Goal: Task Accomplishment & Management: Complete application form

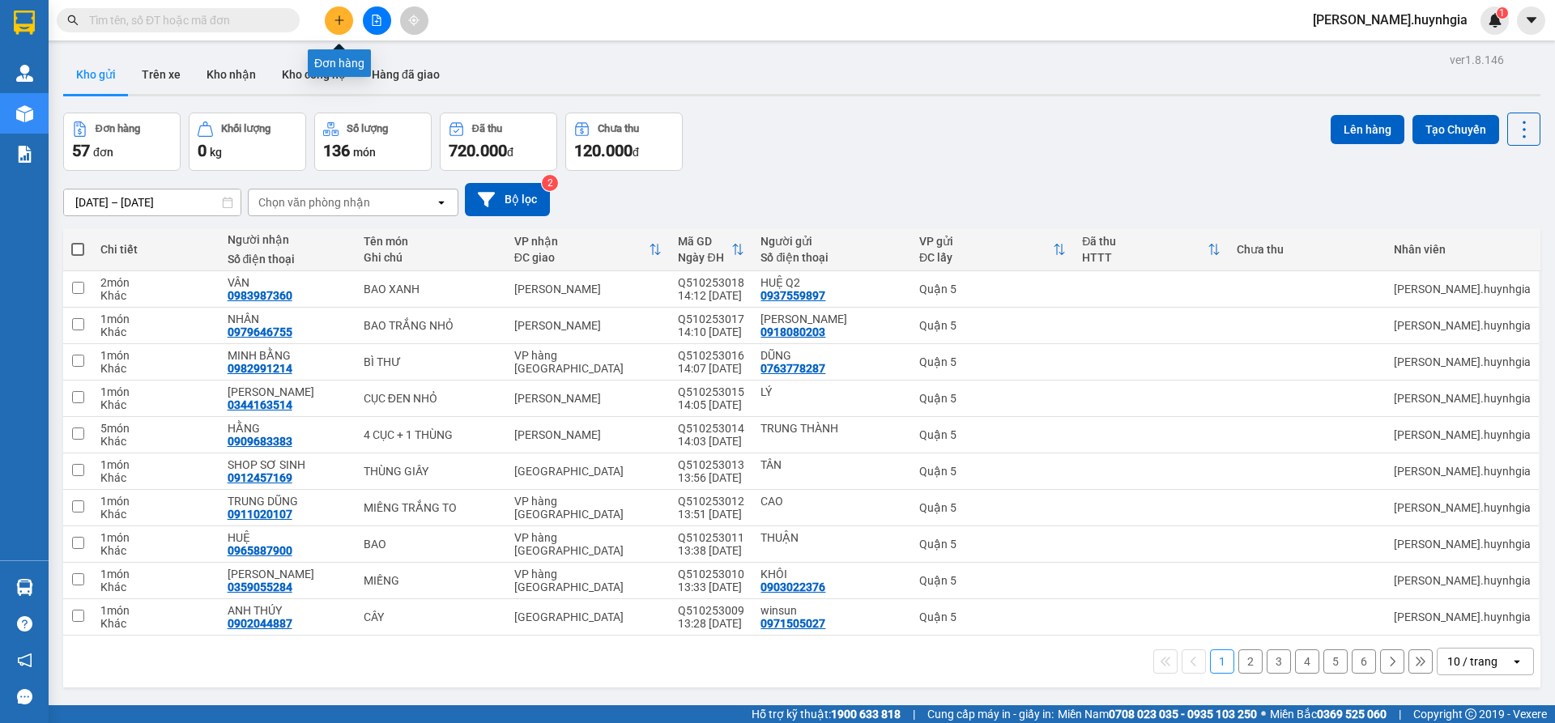
click at [336, 19] on icon "plus" at bounding box center [339, 20] width 11 height 11
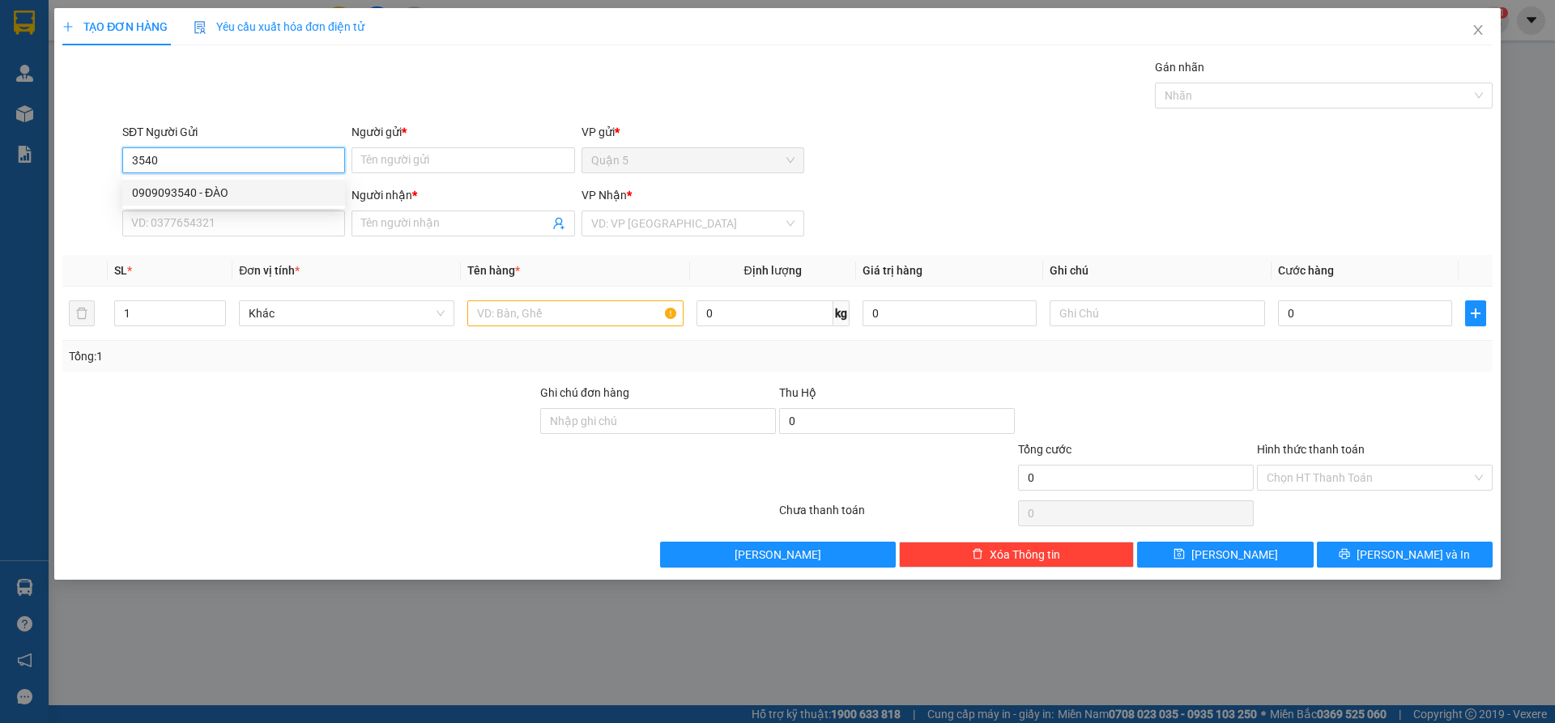
click at [236, 189] on div "0909093540 - ĐÀO" at bounding box center [233, 193] width 203 height 18
type input "0909093540"
type input "ĐÀO"
type input "0905829841"
type input "PHỤNG( NGA KIỀU )"
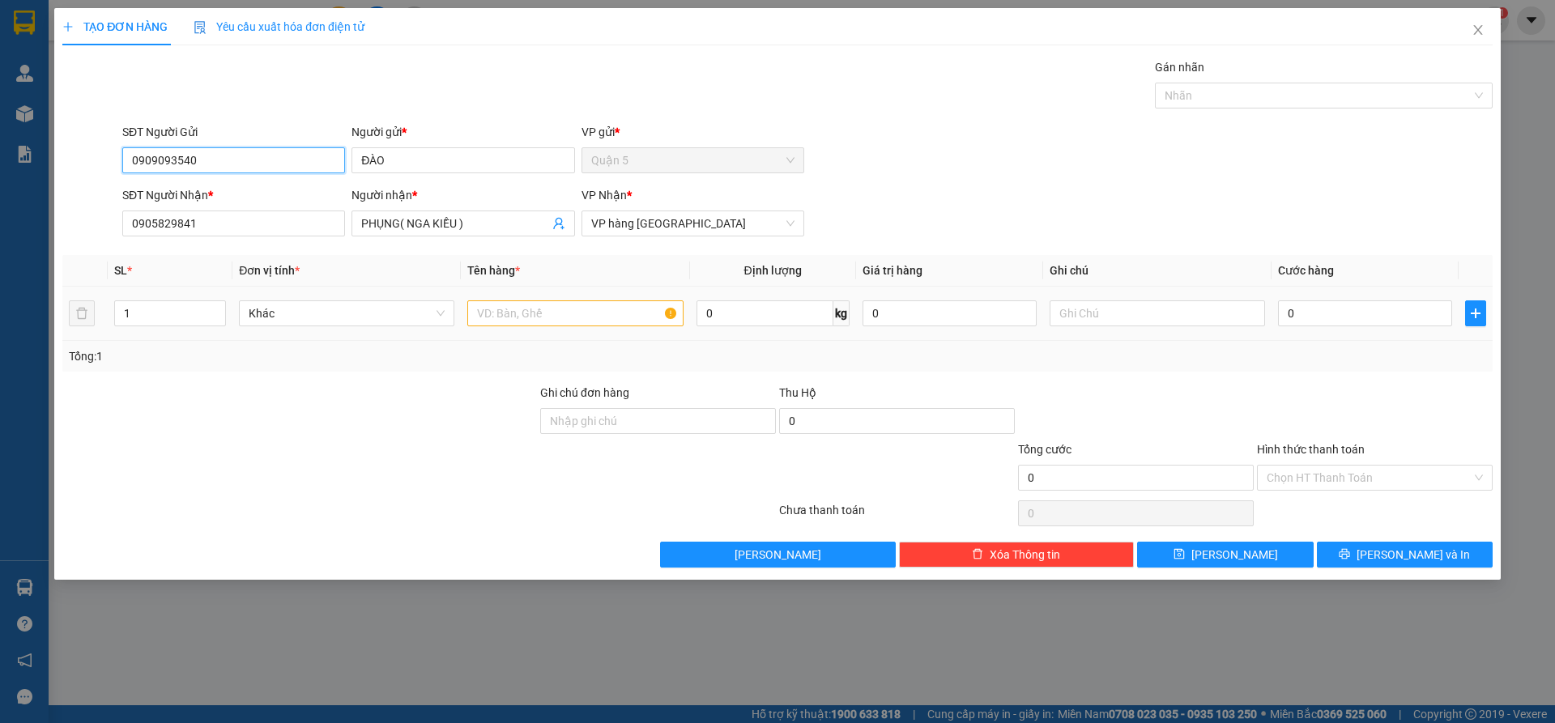
type input "0909093540"
click at [514, 313] on input "text" at bounding box center [574, 313] width 215 height 26
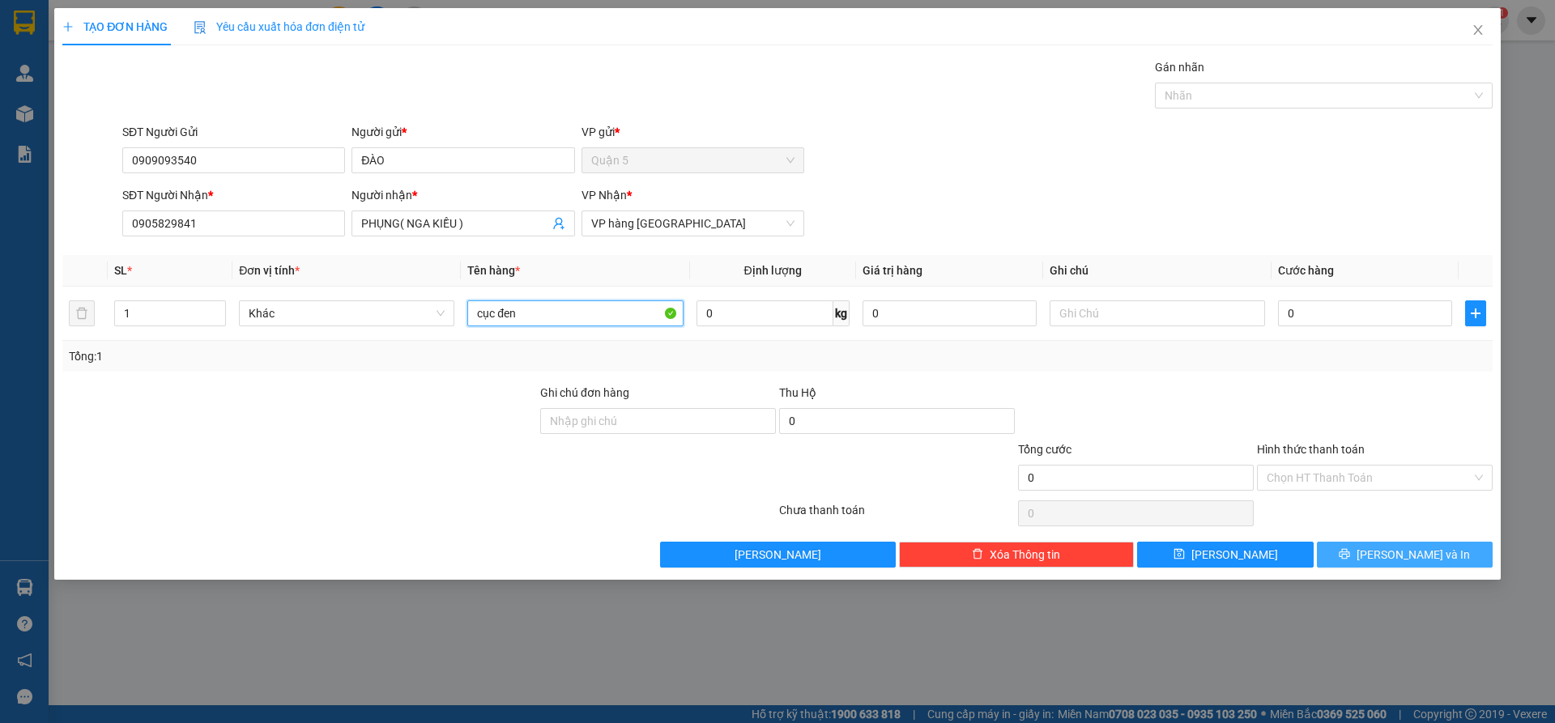
type input "cục đen"
click at [1436, 547] on span "[PERSON_NAME] và In" at bounding box center [1412, 555] width 113 height 18
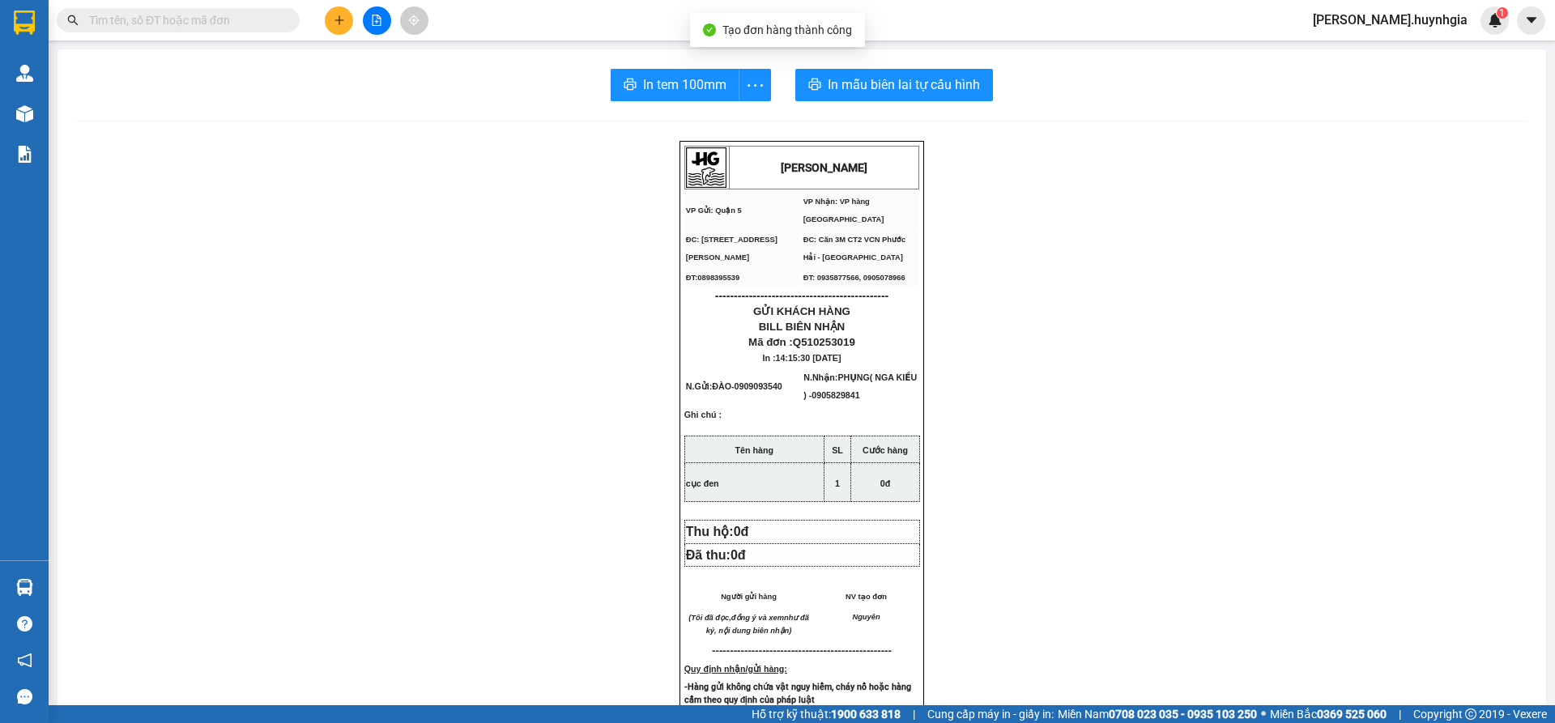
click at [912, 101] on div "In tem 100mm In mẫu biên lai tự cấu hình [PERSON_NAME] VP Gửi: Quận 5 VP Nhận…" at bounding box center [801, 661] width 1488 height 1225
click at [911, 96] on button "In mẫu biên lai tự cấu hình" at bounding box center [894, 85] width 198 height 32
click at [667, 74] on span "In tem 100mm" at bounding box center [684, 84] width 83 height 20
click at [335, 28] on button at bounding box center [339, 20] width 28 height 28
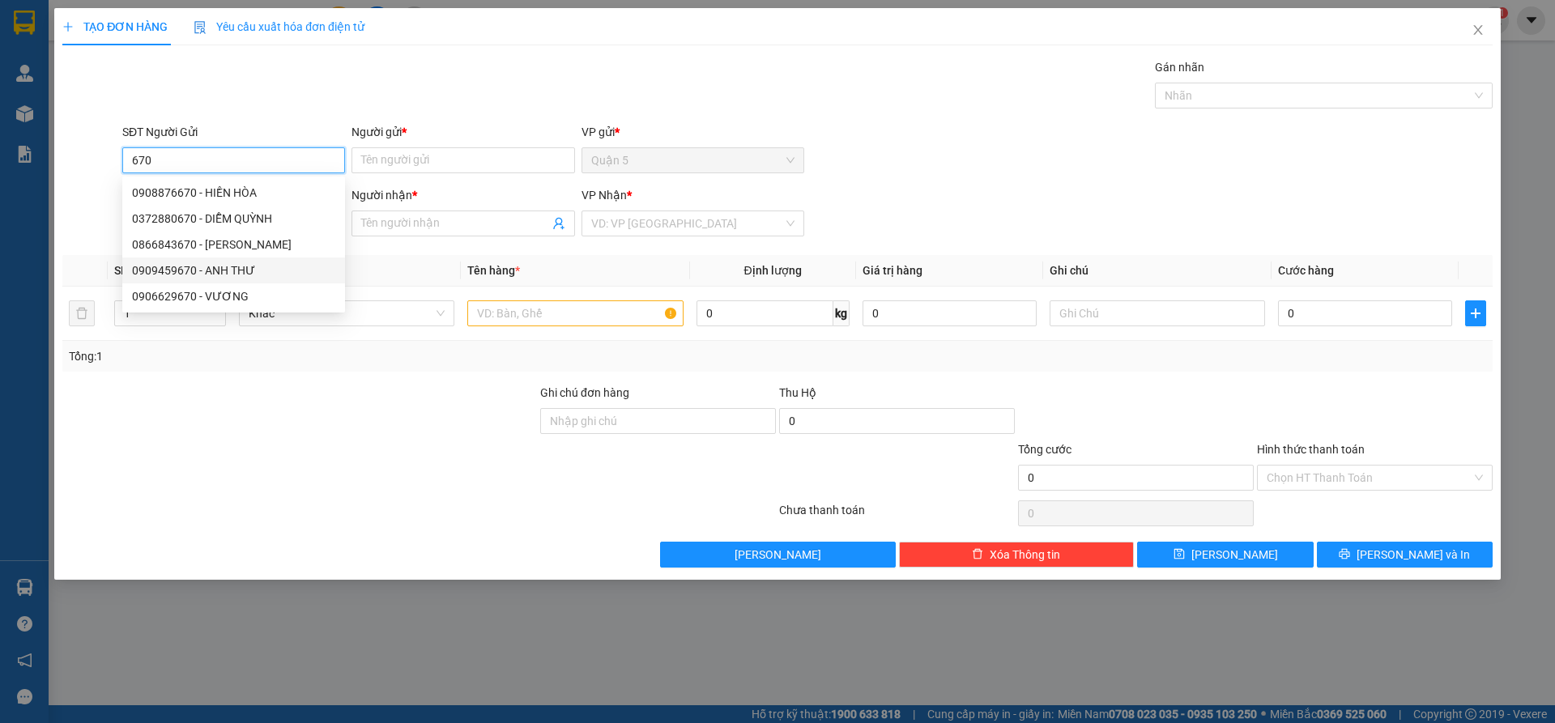
click at [293, 270] on div "0909459670 - ANH THƯ" at bounding box center [233, 271] width 203 height 18
type input "0909459670"
type input "ANH THƯ"
type input "0792692528"
type input "TRANG"
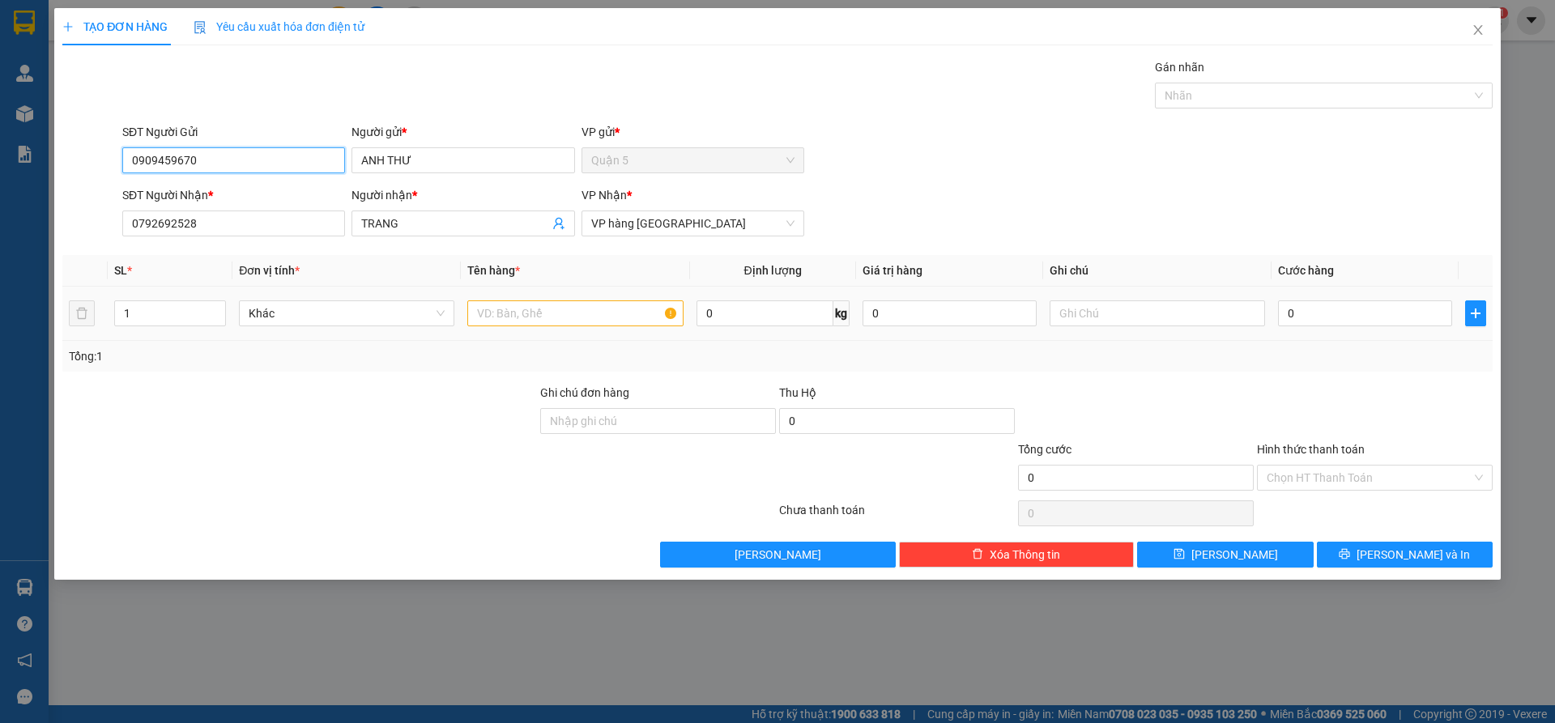
type input "0909459670"
click at [506, 311] on input "text" at bounding box center [574, 313] width 215 height 26
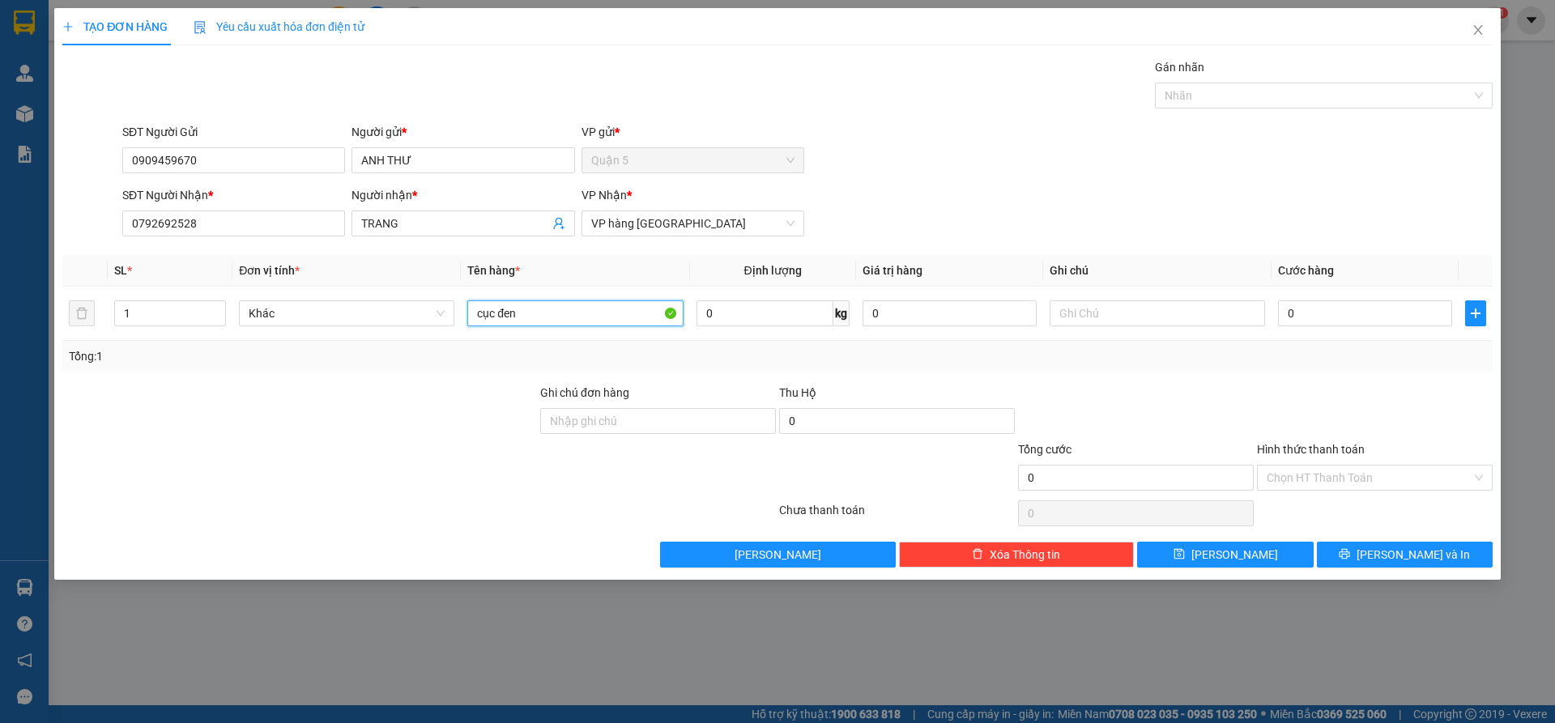
type input "cục đen"
click at [1419, 549] on span "[PERSON_NAME] và In" at bounding box center [1412, 555] width 113 height 18
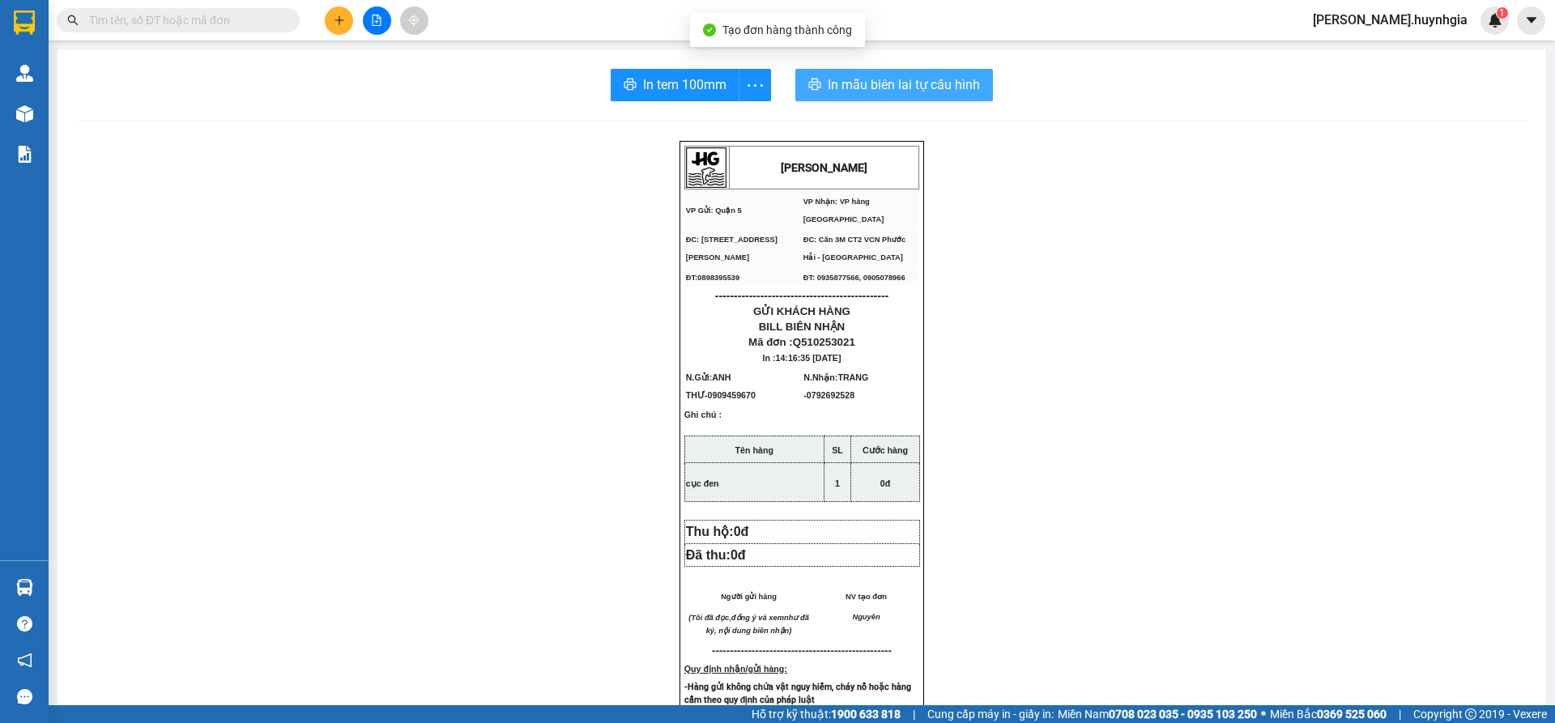
click at [835, 95] on button "In mẫu biên lai tự cấu hình" at bounding box center [894, 85] width 198 height 32
click at [652, 81] on span "In tem 100mm" at bounding box center [684, 84] width 83 height 20
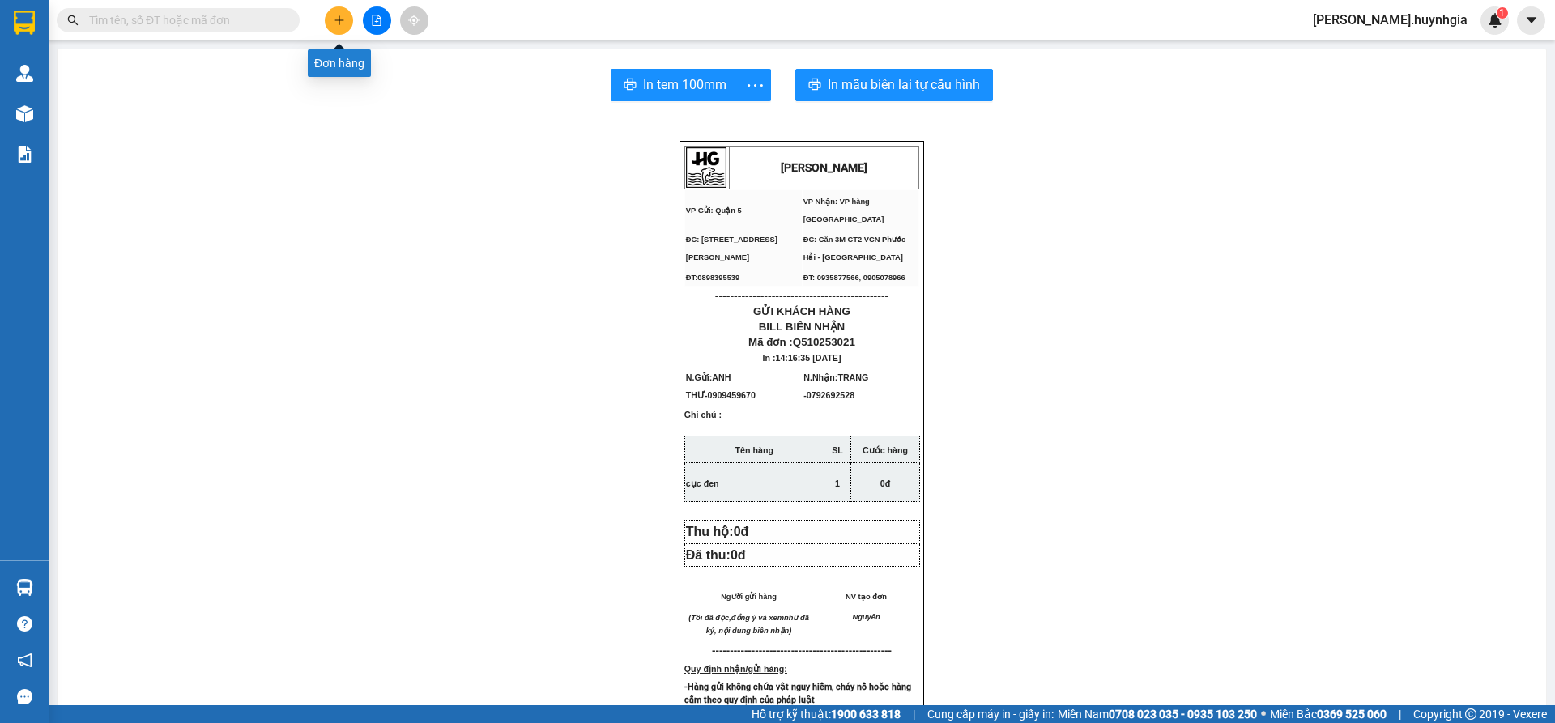
click at [328, 21] on button at bounding box center [339, 20] width 28 height 28
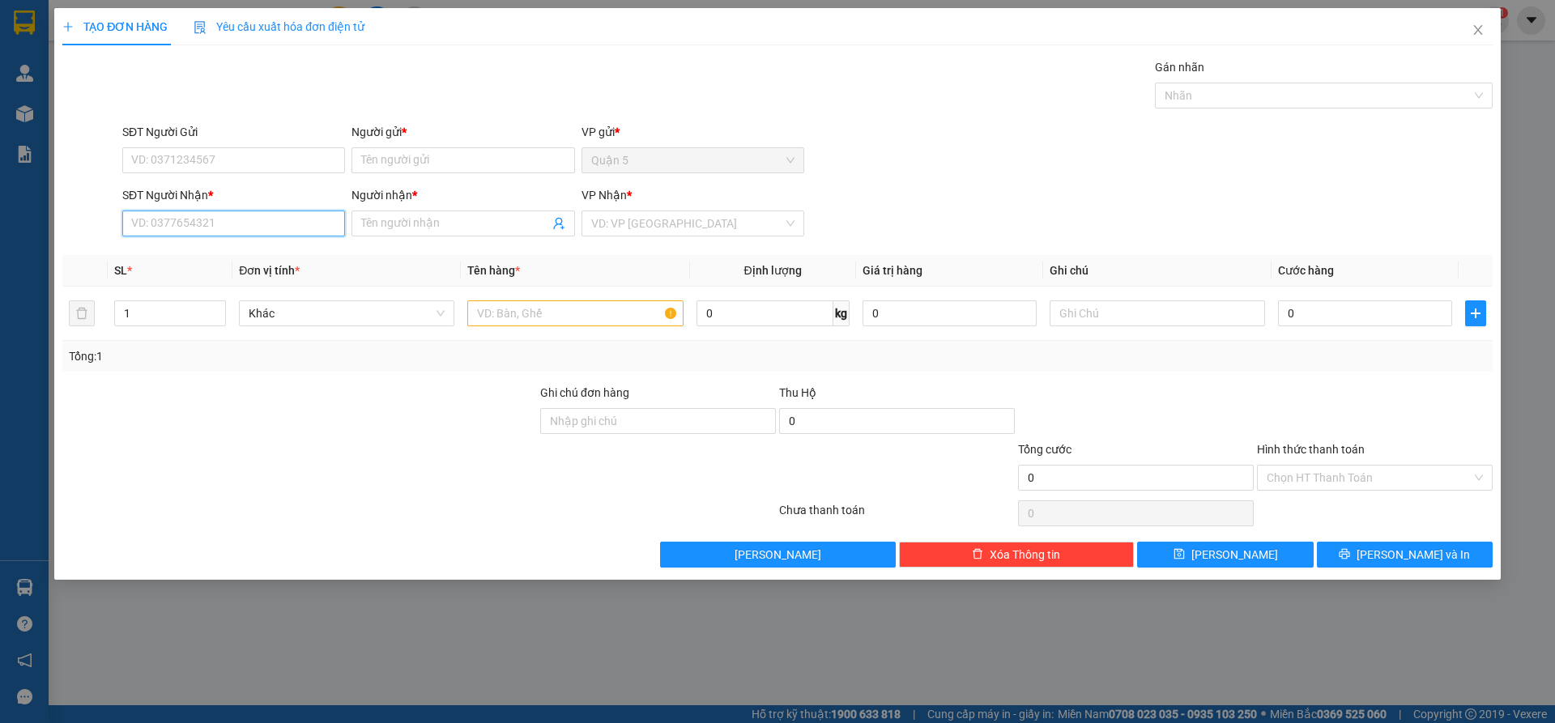
click at [193, 221] on input "SĐT Người Nhận *" at bounding box center [233, 224] width 223 height 26
drag, startPoint x: 218, startPoint y: 254, endPoint x: 215, endPoint y: 236, distance: 18.1
click at [219, 253] on div "0835623666 - DUY TÂM" at bounding box center [233, 256] width 203 height 18
type input "0835623666"
type input "DUY TÂM"
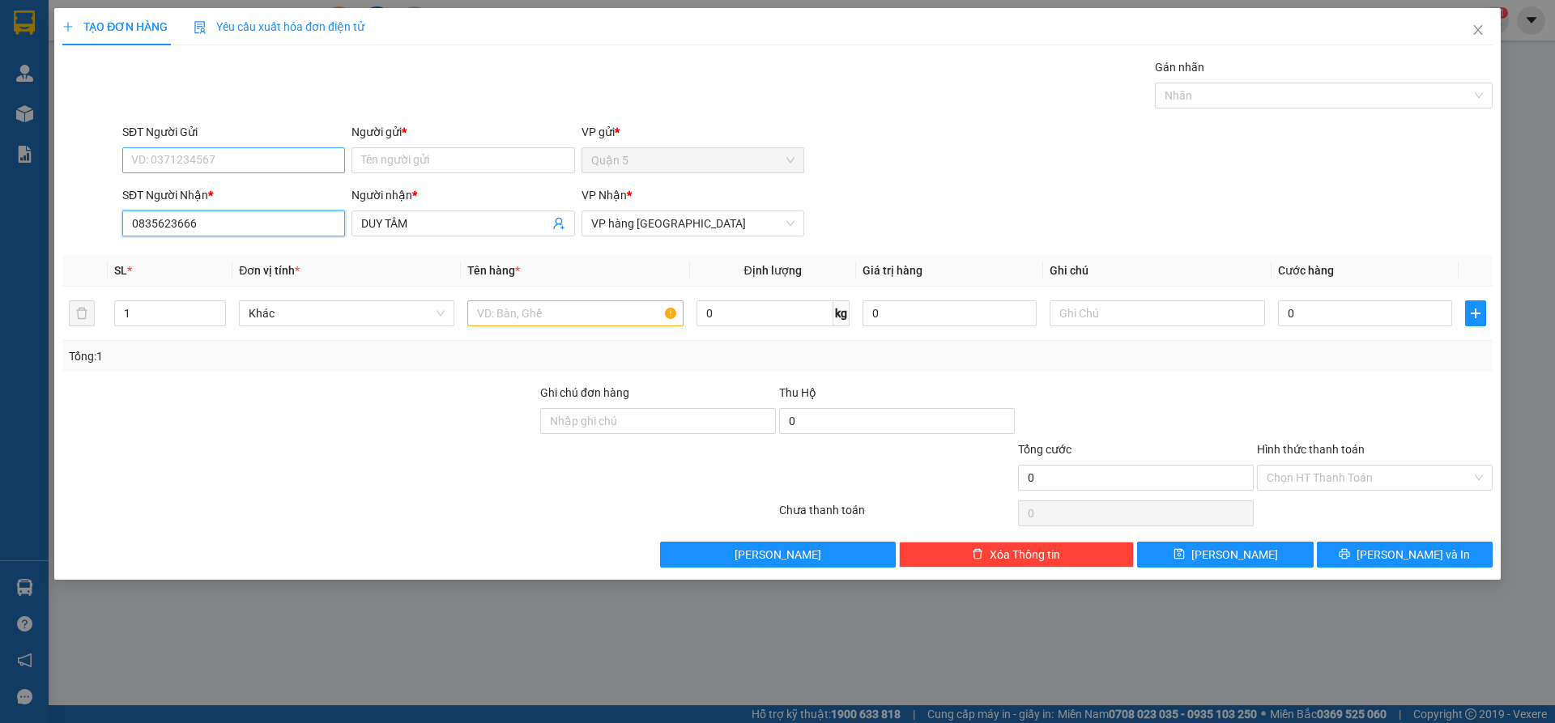
type input "0835623666"
click at [222, 168] on input "SĐT Người Gửi" at bounding box center [233, 160] width 223 height 26
drag, startPoint x: 226, startPoint y: 467, endPoint x: 373, endPoint y: 361, distance: 181.6
click at [226, 465] on div at bounding box center [300, 469] width 478 height 57
click at [143, 308] on input "1" at bounding box center [170, 313] width 110 height 24
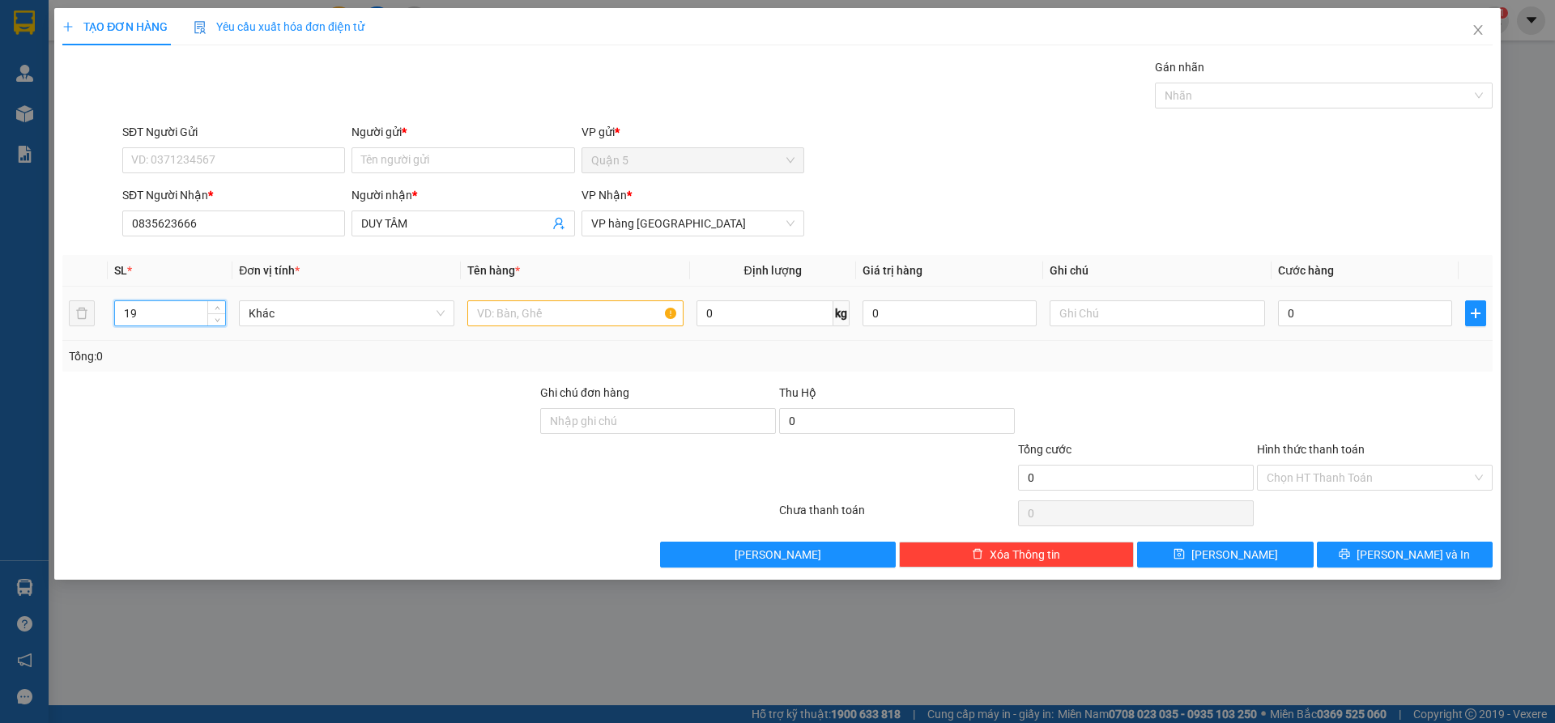
type input "19"
click at [534, 309] on input "text" at bounding box center [574, 313] width 215 height 26
type input "17 hộp sàn + 1 bó + 1 katolo"
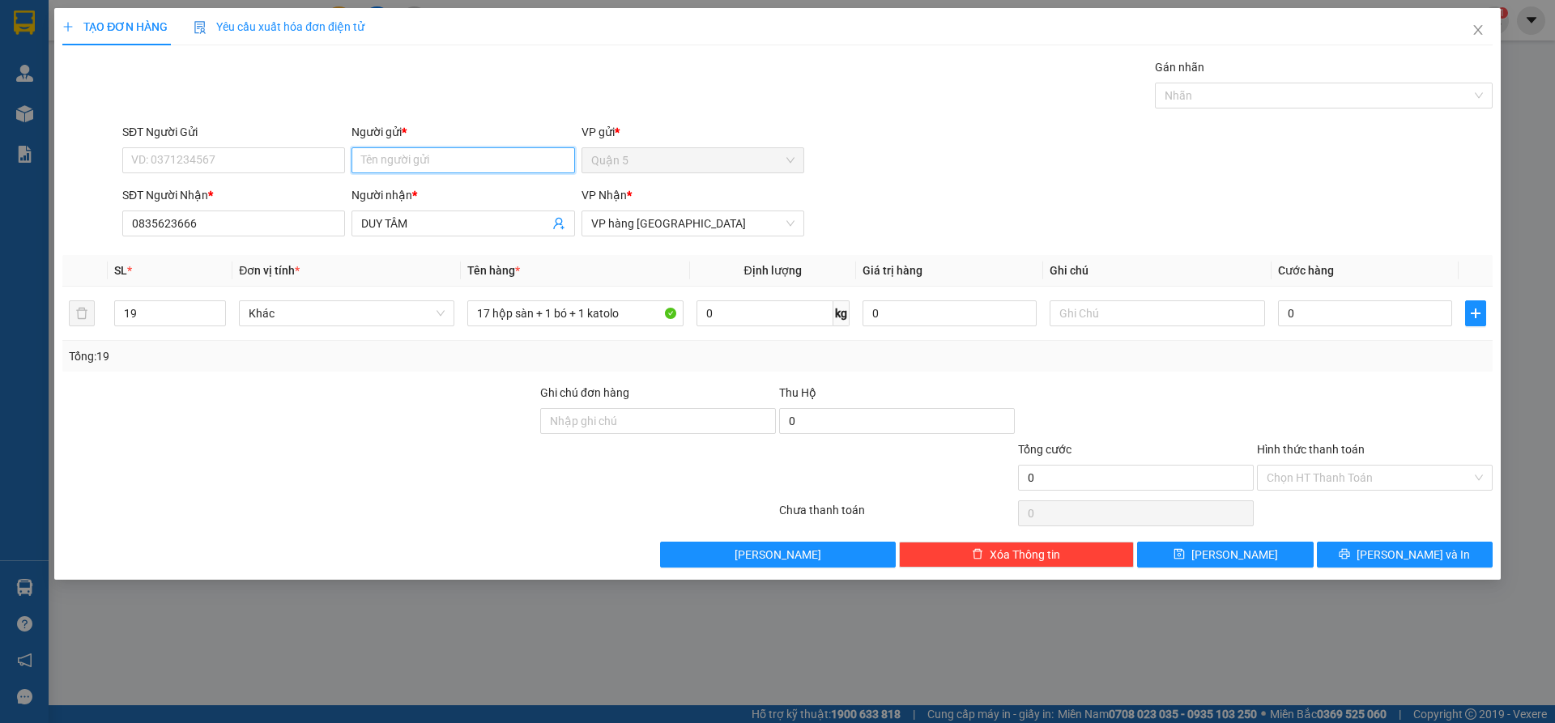
click at [482, 172] on input "Người gửi *" at bounding box center [462, 160] width 223 height 26
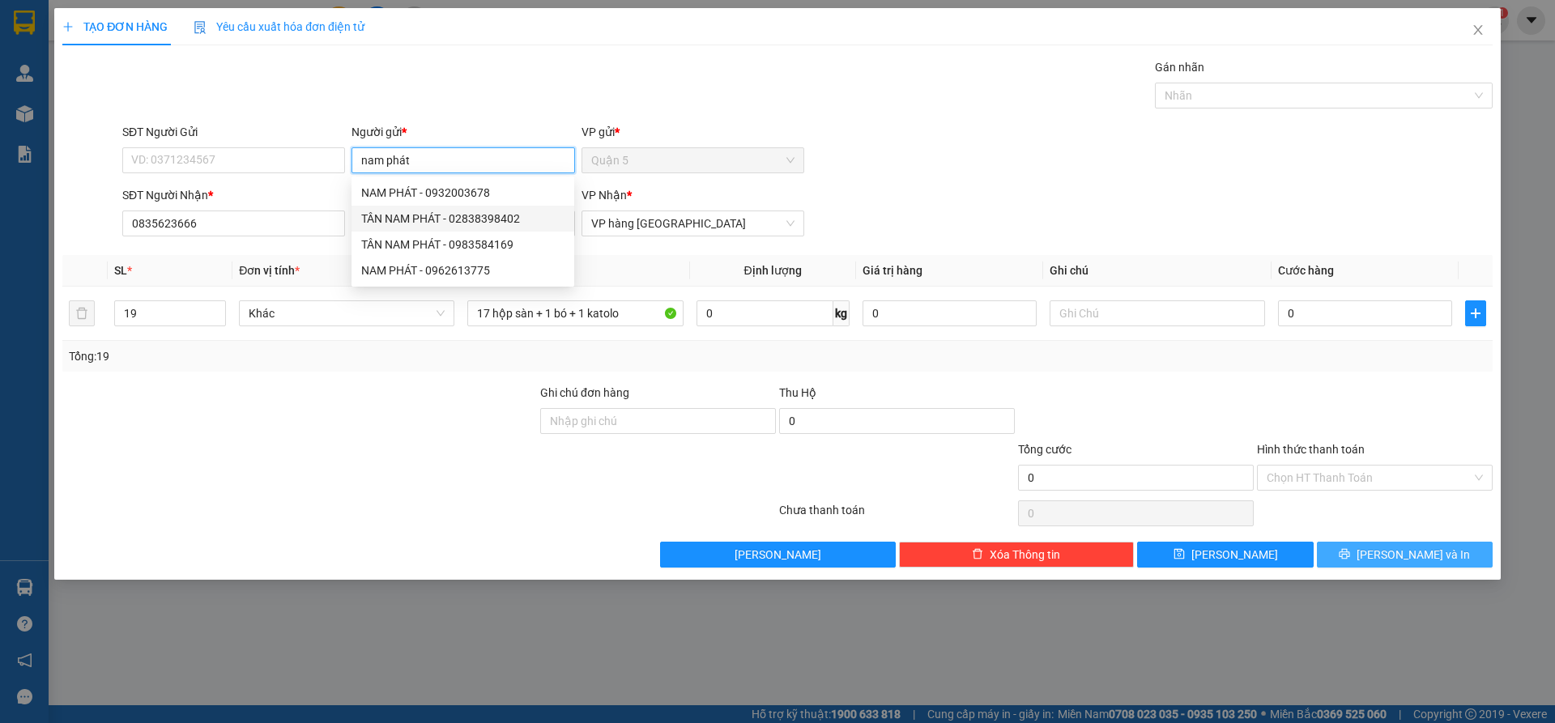
type input "nam phát"
drag, startPoint x: 1408, startPoint y: 551, endPoint x: 1001, endPoint y: 507, distance: 409.7
click at [1403, 547] on span "[PERSON_NAME] và In" at bounding box center [1412, 555] width 113 height 18
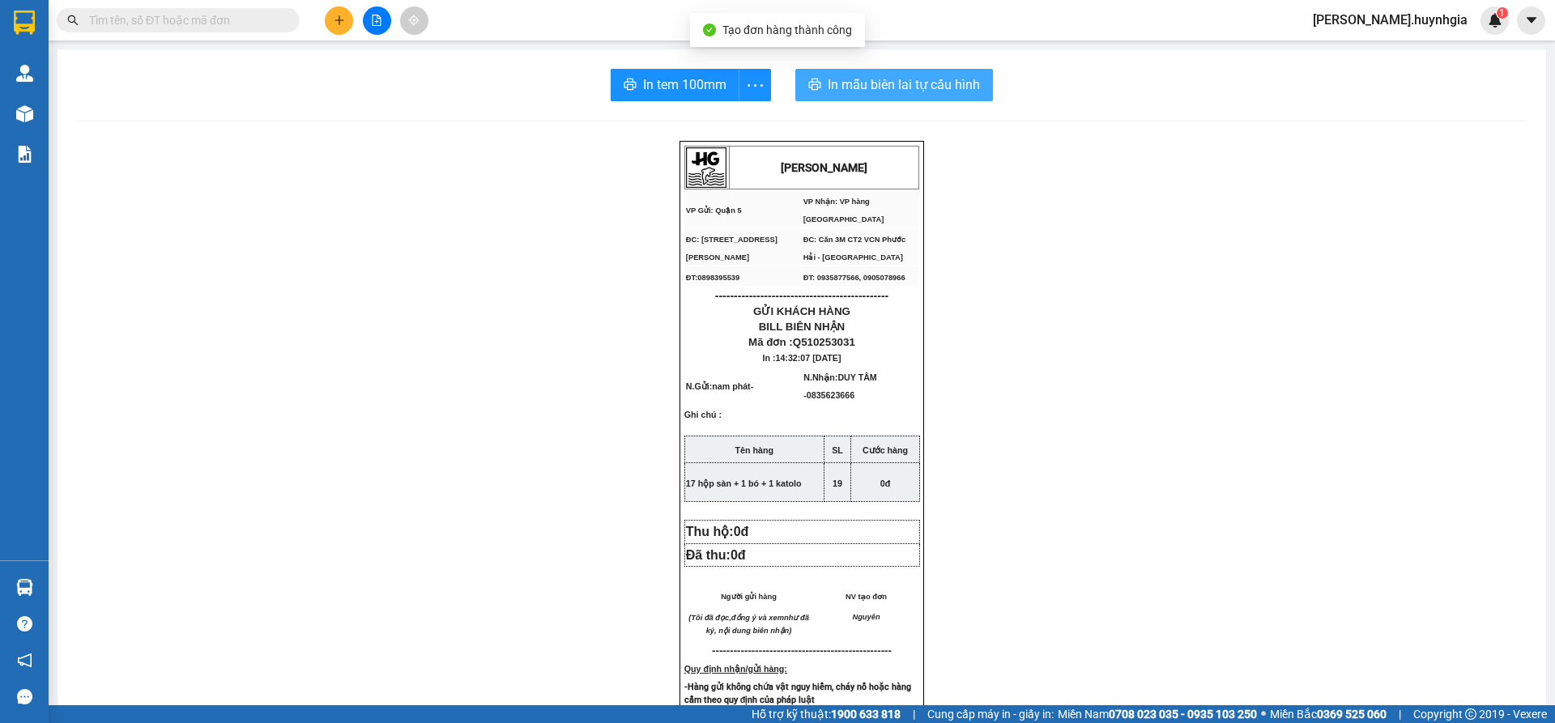
click at [883, 83] on span "In mẫu biên lai tự cấu hình" at bounding box center [904, 84] width 152 height 20
click at [626, 87] on icon "printer" at bounding box center [630, 84] width 13 height 13
